Goal: Task Accomplishment & Management: Manage account settings

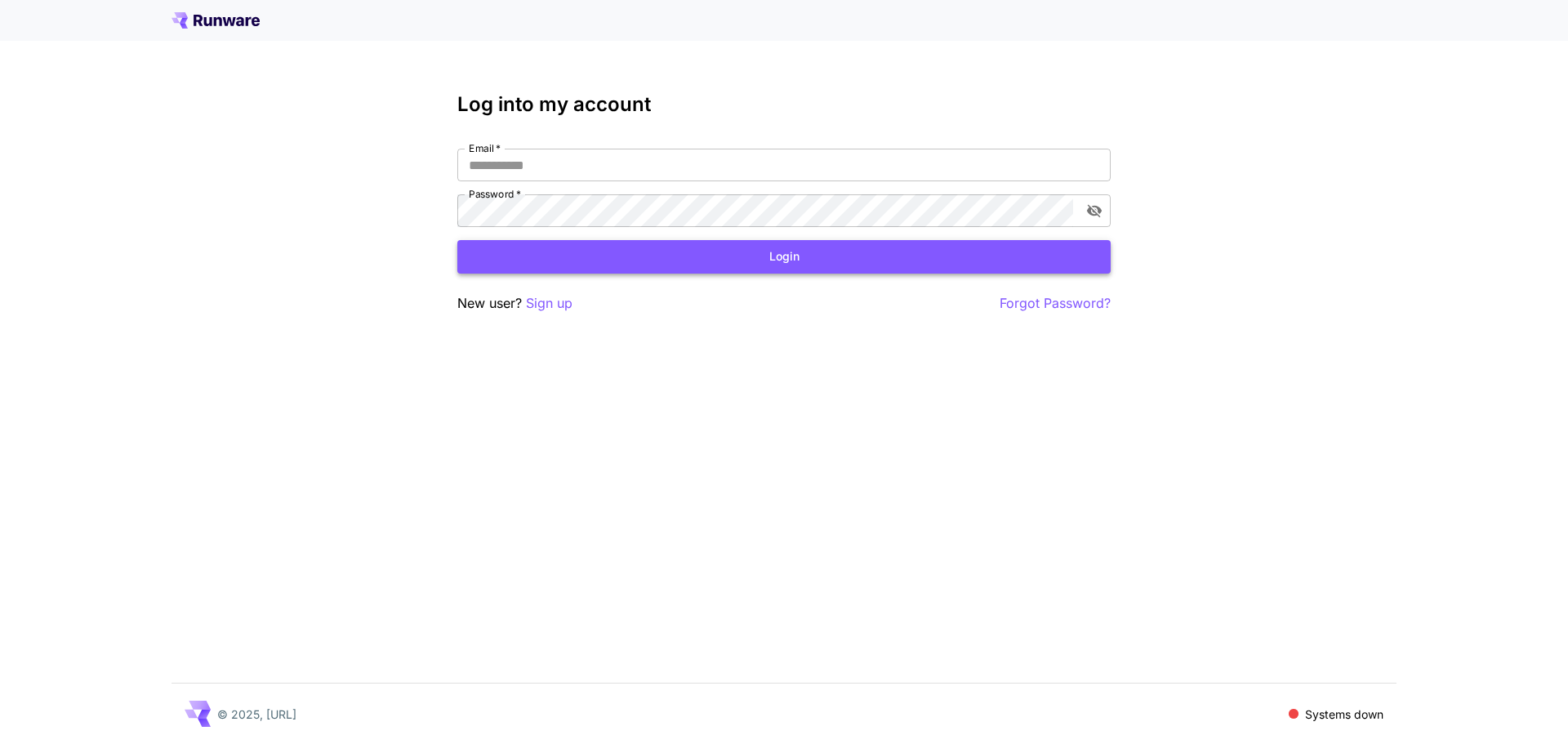
type input "**********"
click at [772, 256] on button "Login" at bounding box center [784, 257] width 654 height 34
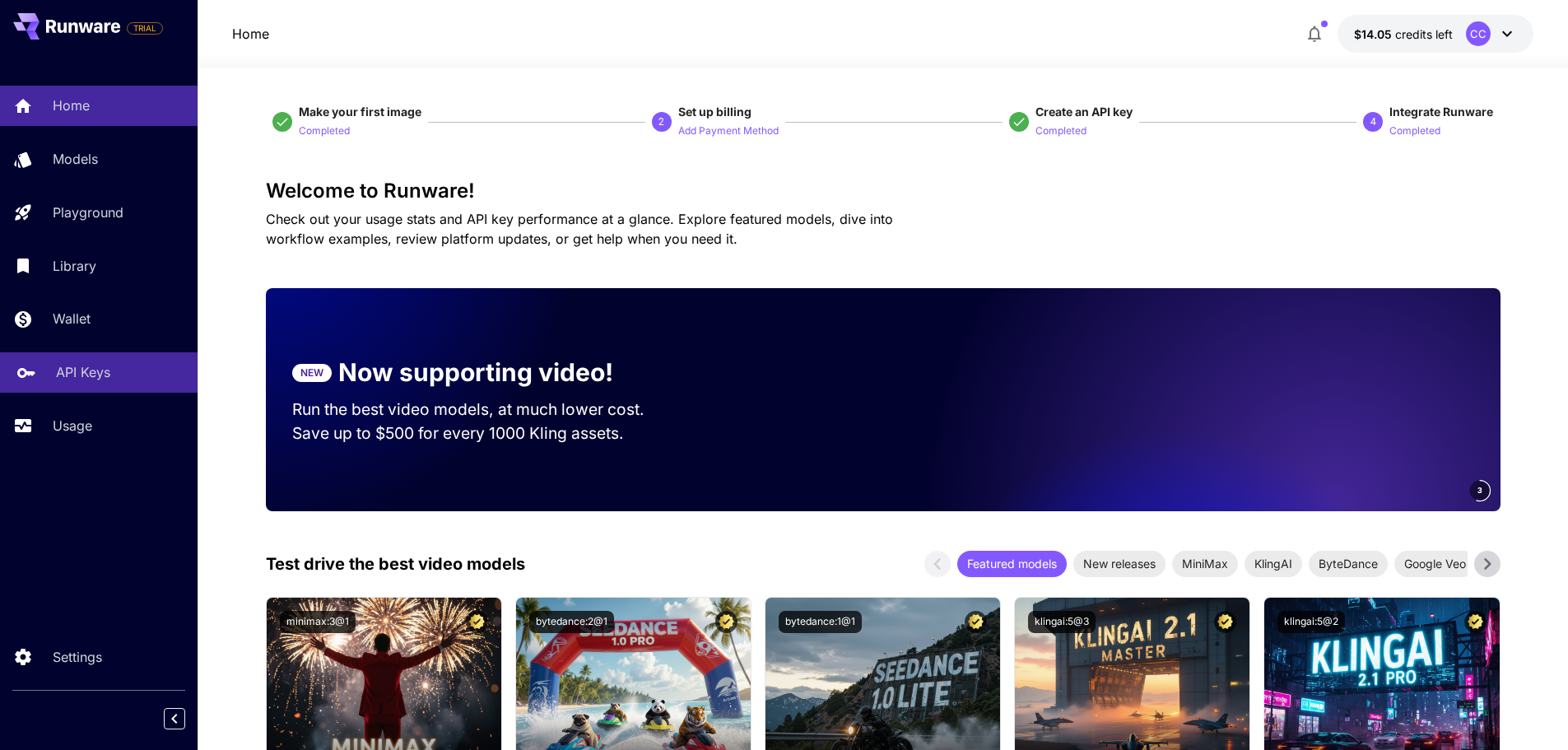
click at [102, 381] on p "API Keys" at bounding box center [83, 372] width 55 height 20
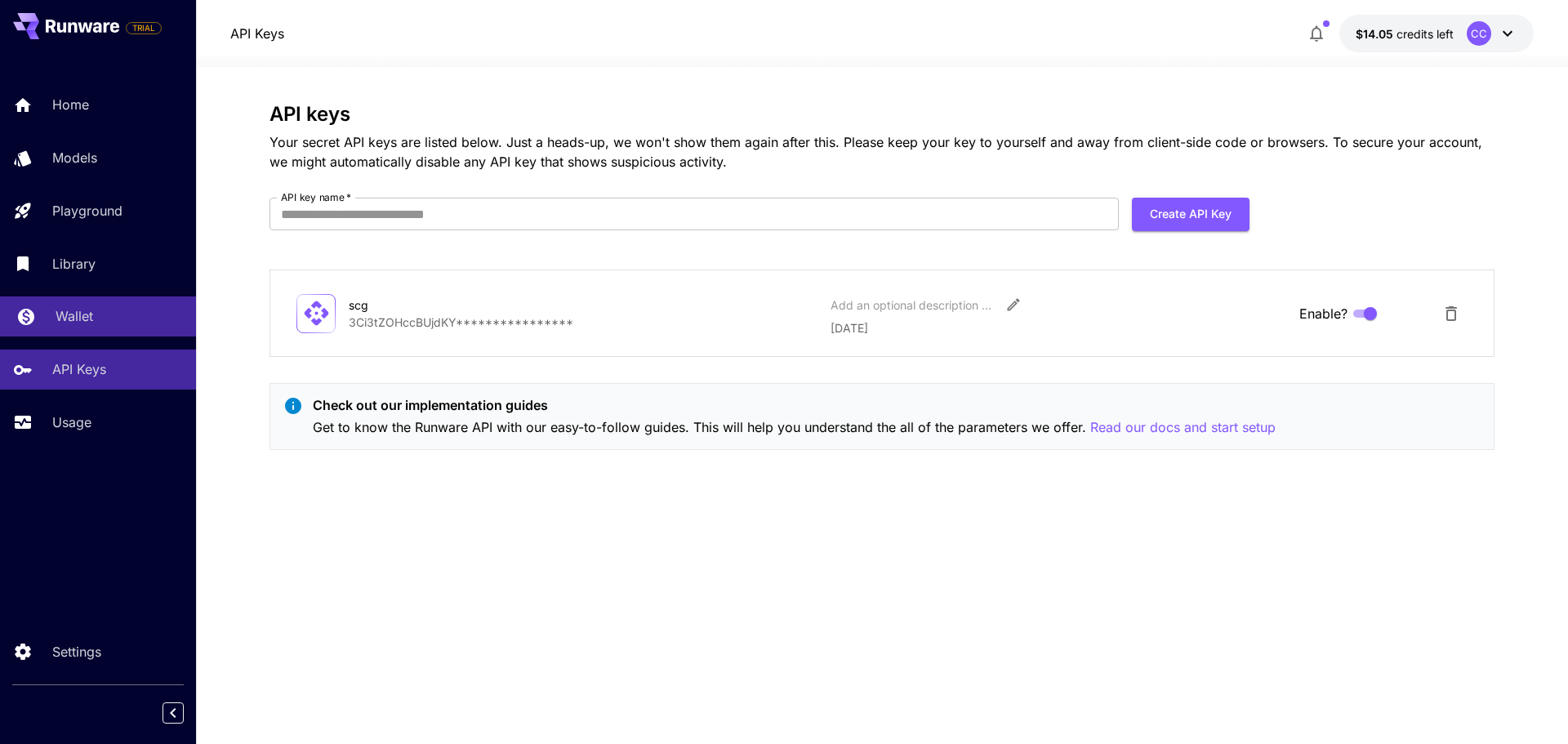
click at [73, 313] on p "Wallet" at bounding box center [74, 316] width 38 height 19
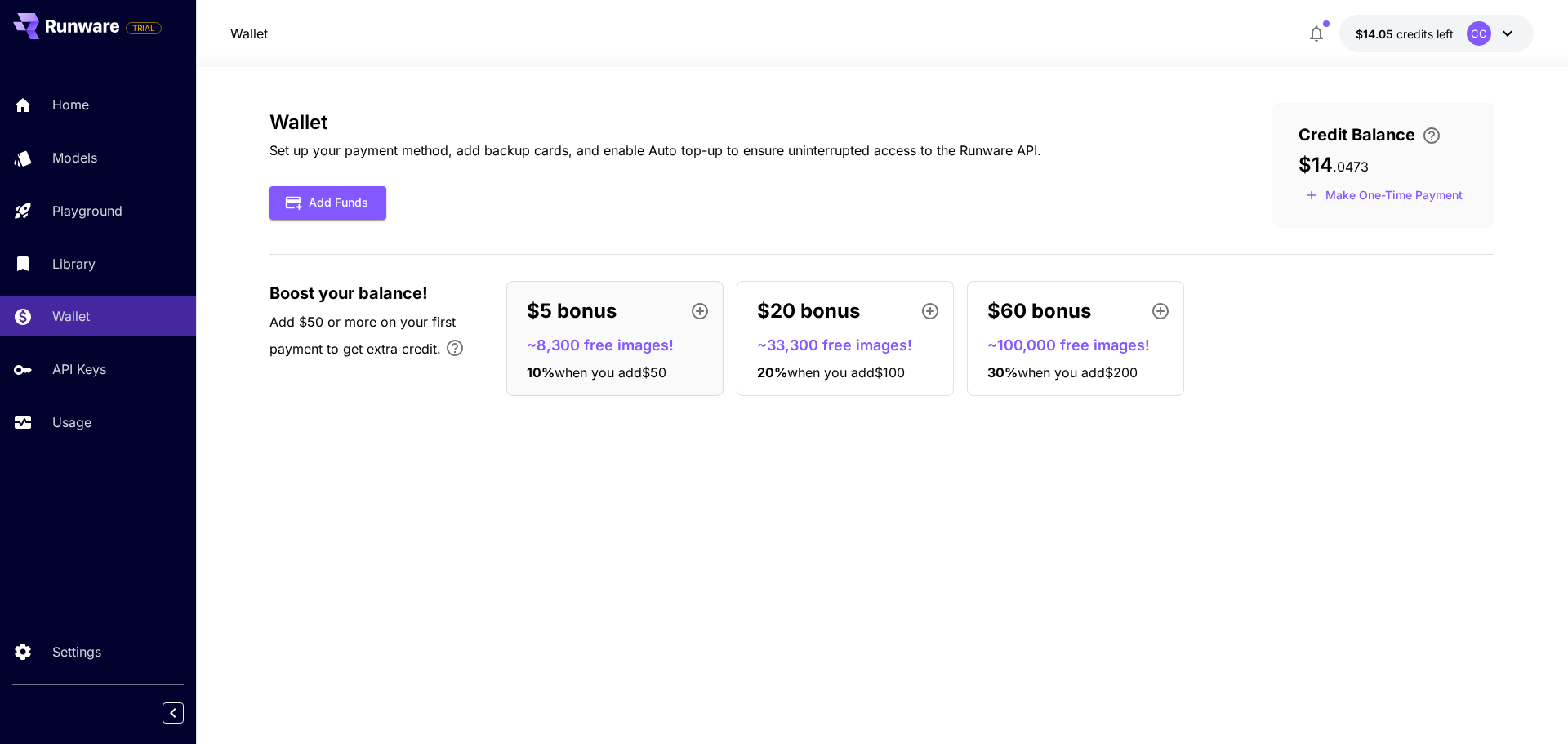
click at [1512, 30] on icon at bounding box center [1507, 33] width 19 height 19
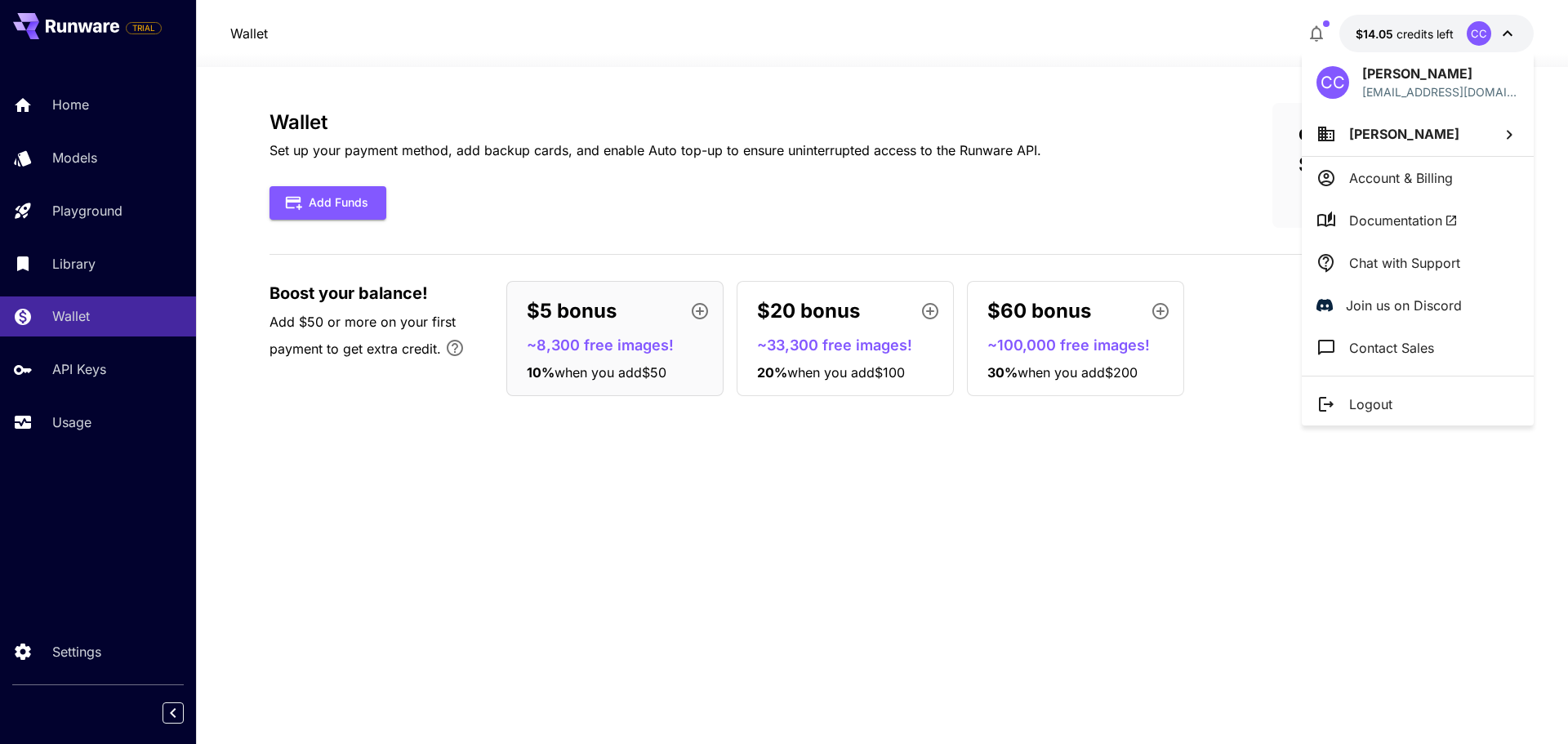
click at [1060, 108] on div at bounding box center [784, 372] width 1568 height 744
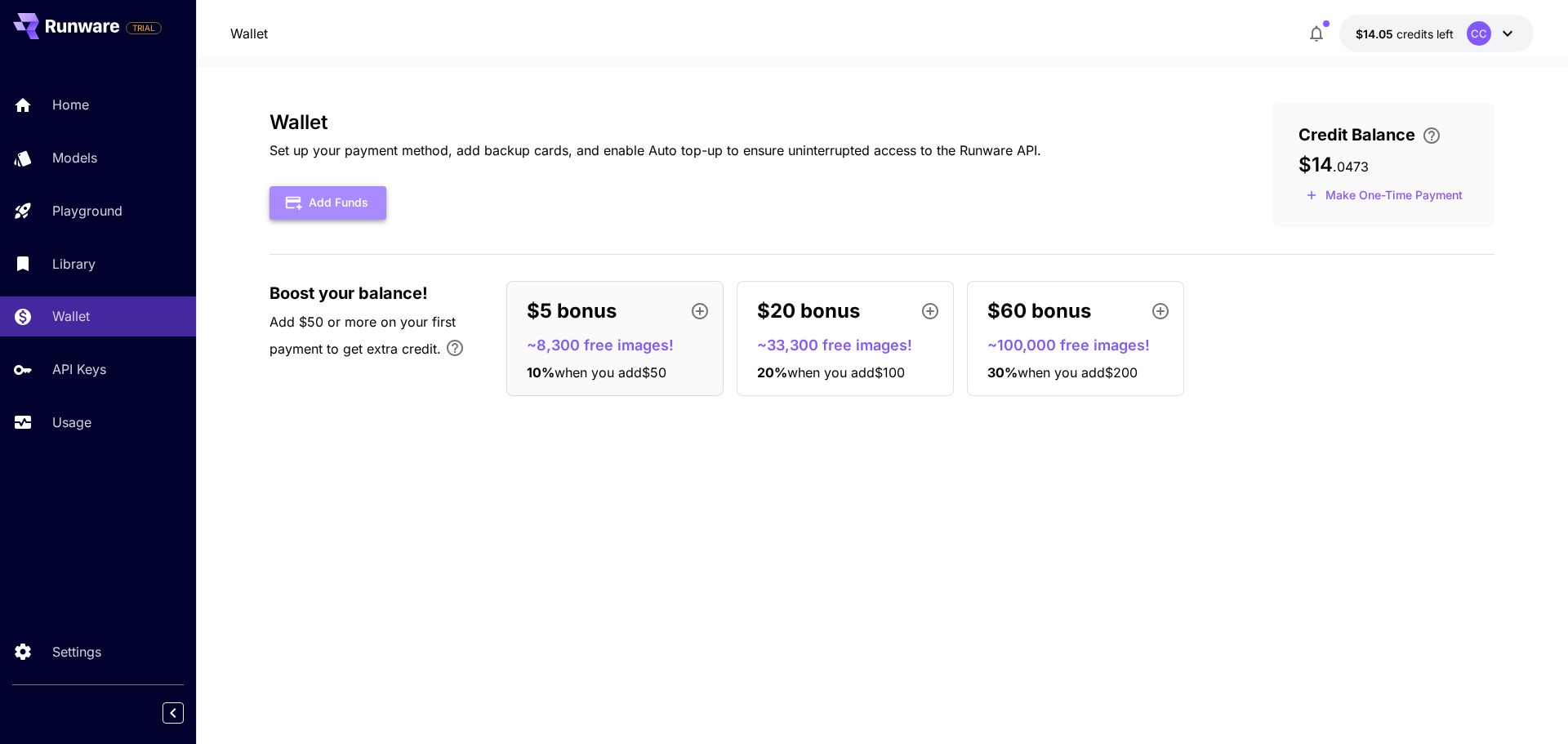
click at [320, 199] on button "Add Funds" at bounding box center [327, 202] width 117 height 34
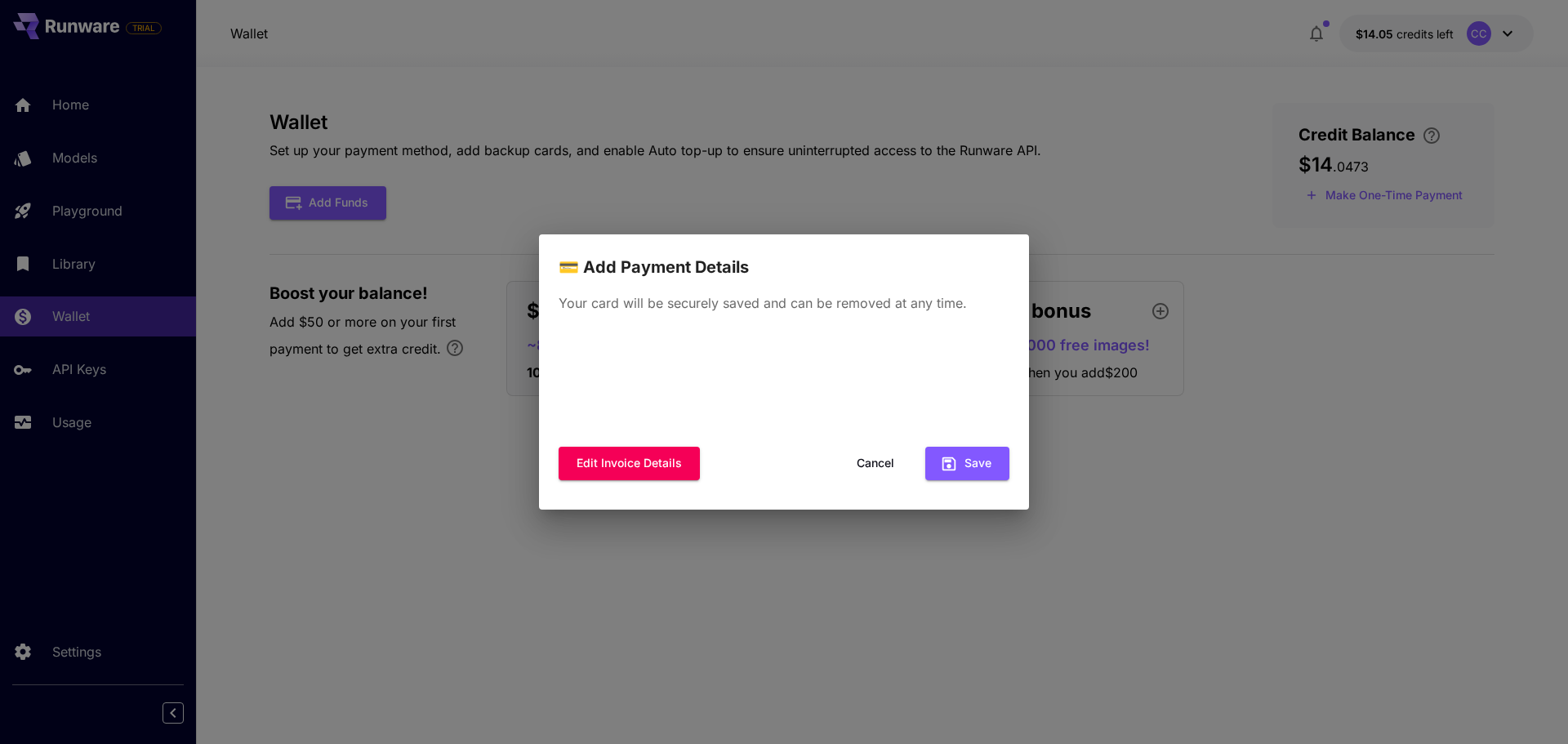
click at [870, 461] on button "Cancel" at bounding box center [876, 463] width 74 height 34
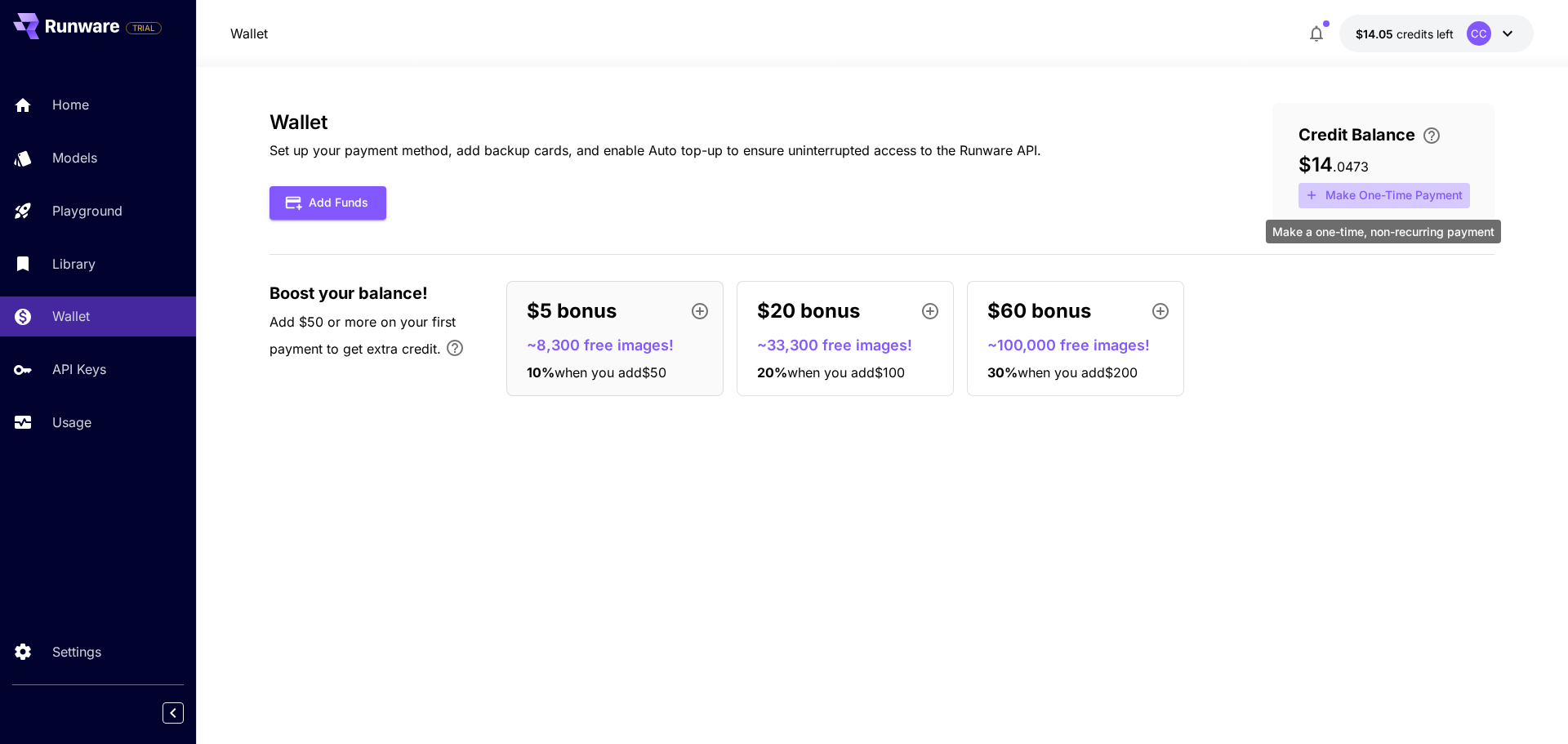
click at [1409, 194] on button "Make One-Time Payment" at bounding box center [1384, 196] width 171 height 25
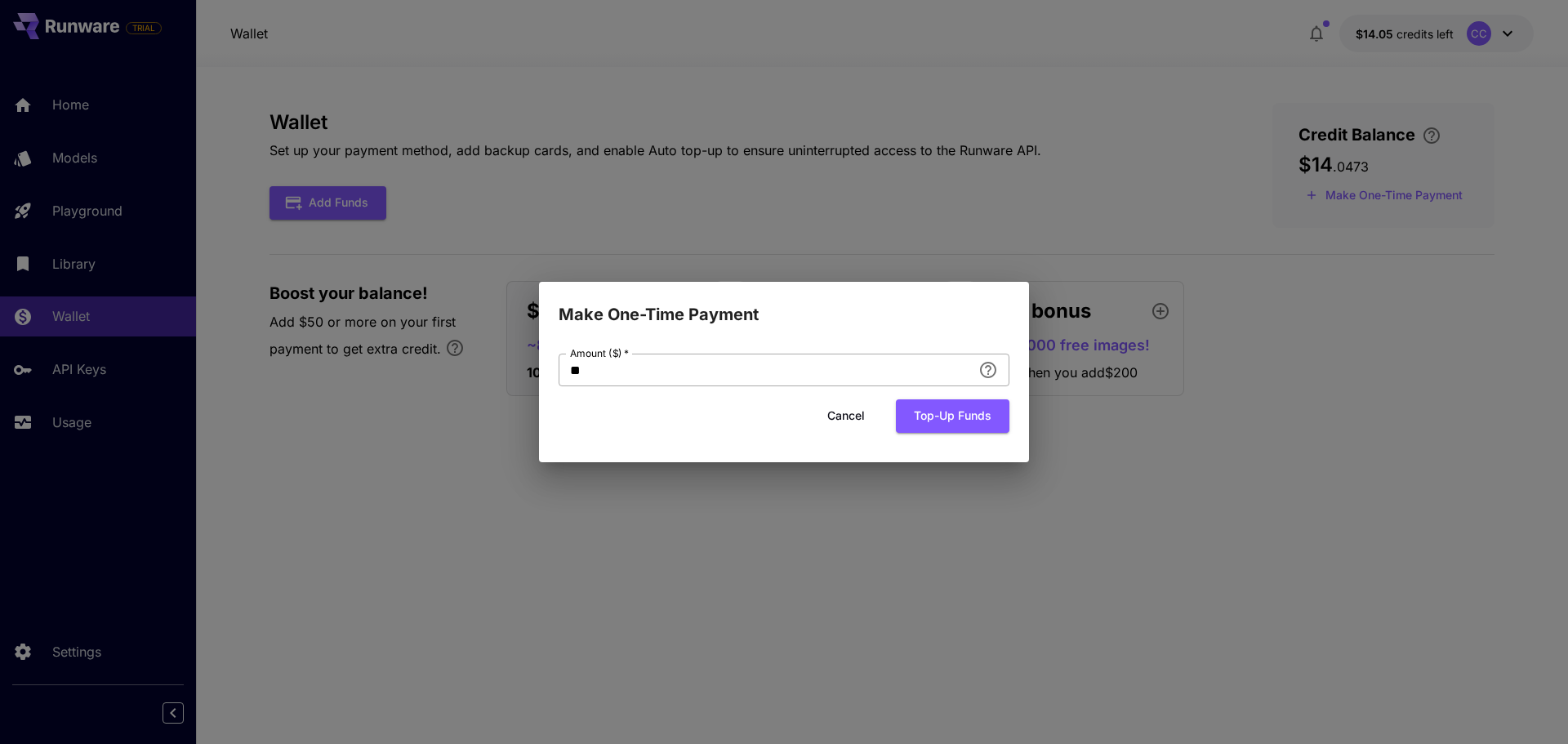
click at [634, 373] on input "**" at bounding box center [765, 370] width 414 height 33
click at [954, 415] on button "Top-up funds" at bounding box center [952, 416] width 113 height 34
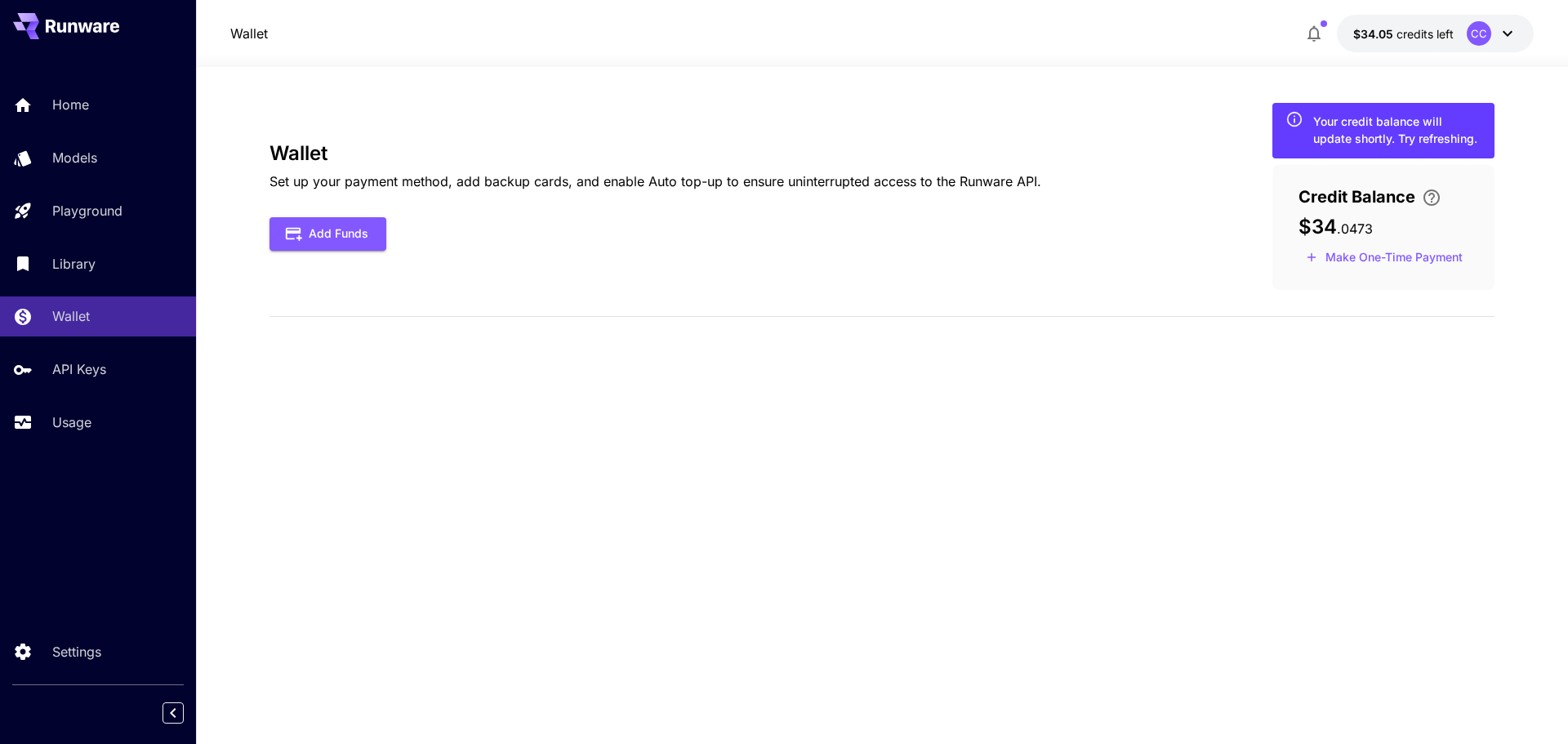
drag, startPoint x: 973, startPoint y: 398, endPoint x: 617, endPoint y: 309, distance: 367.0
click at [973, 398] on div "Wallet Set up your payment method, add backup cards, and enable Auto top-up to …" at bounding box center [881, 405] width 1225 height 605
